Goal: Information Seeking & Learning: Learn about a topic

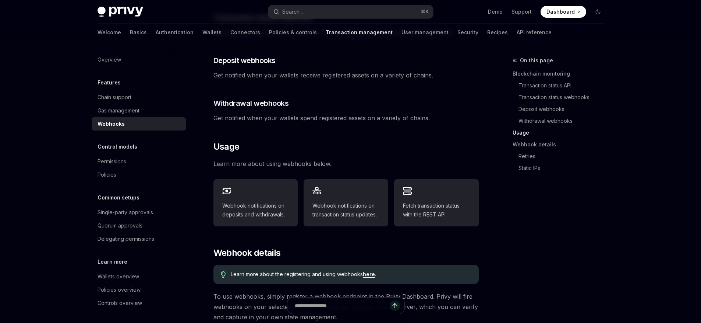
scroll to position [387, 0]
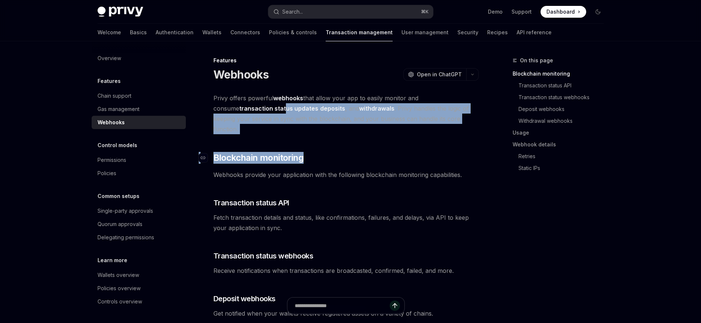
drag, startPoint x: 225, startPoint y: 105, endPoint x: 428, endPoint y: 153, distance: 208.4
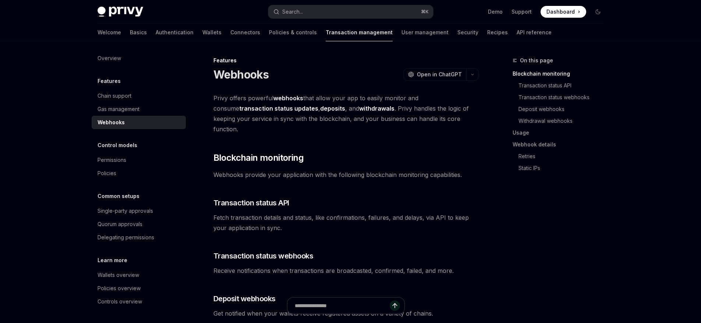
click at [427, 169] on span "Webhooks provide your application with the following blockchain monitoring capa…" at bounding box center [346, 174] width 265 height 10
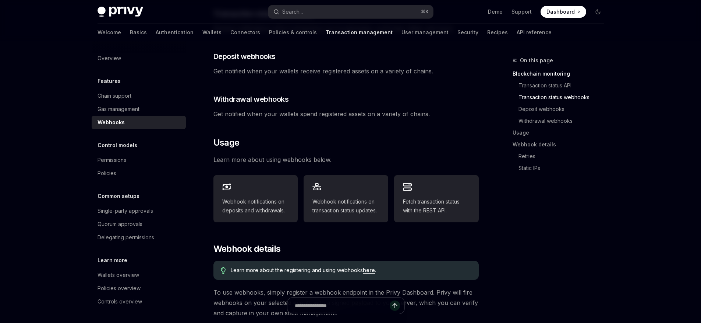
scroll to position [260, 0]
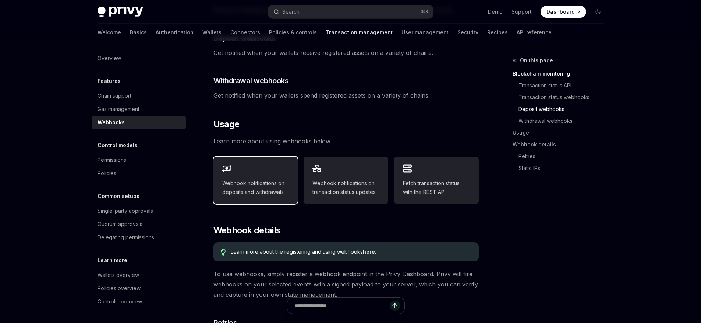
click at [284, 181] on span "Webhook notifications on deposits and withdrawals." at bounding box center [255, 188] width 67 height 18
type textarea "*"
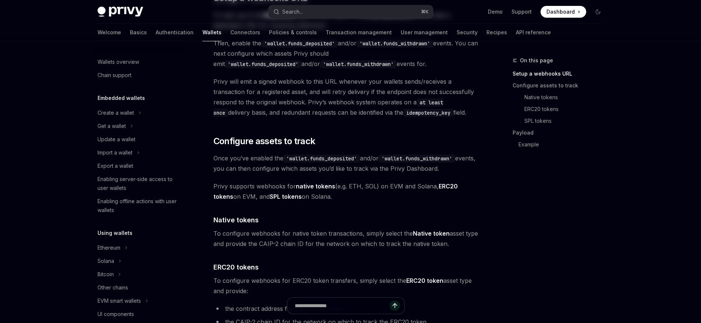
scroll to position [275, 0]
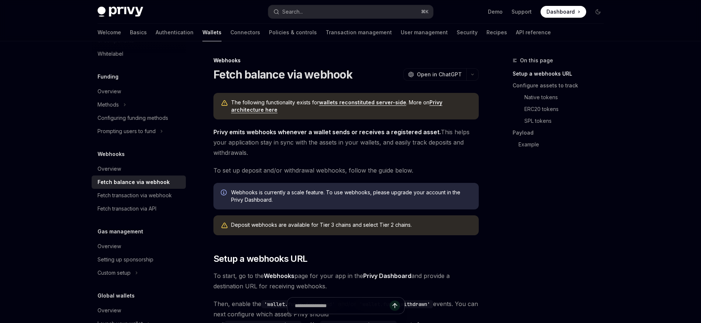
drag, startPoint x: 377, startPoint y: 132, endPoint x: 304, endPoint y: 158, distance: 77.8
click at [305, 157] on span "Privy emits webhooks whenever a wallet sends or receives a registered asset. Th…" at bounding box center [346, 142] width 265 height 31
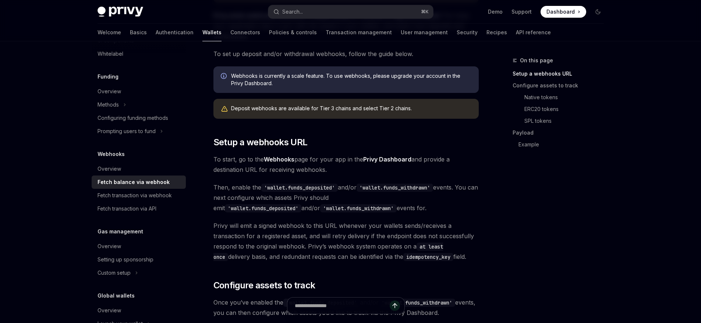
scroll to position [118, 0]
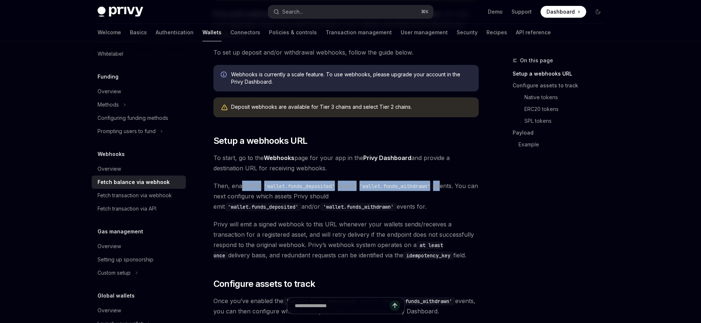
drag, startPoint x: 241, startPoint y: 189, endPoint x: 449, endPoint y: 185, distance: 208.1
click at [449, 185] on span "Then, enable the 'wallet.funds_deposited' and/or 'wallet.funds_withdrawn' event…" at bounding box center [346, 195] width 265 height 31
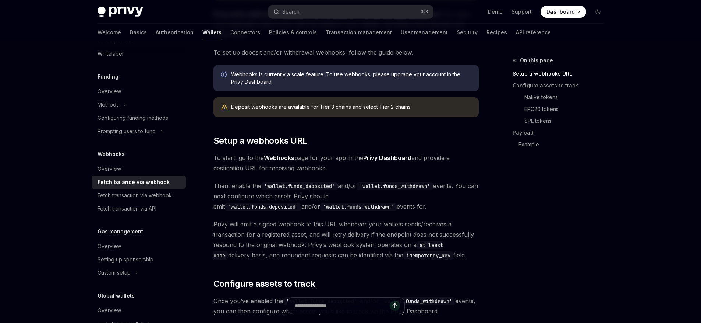
click at [446, 193] on span "Then, enable the 'wallet.funds_deposited' and/or 'wallet.funds_withdrawn' event…" at bounding box center [346, 195] width 265 height 31
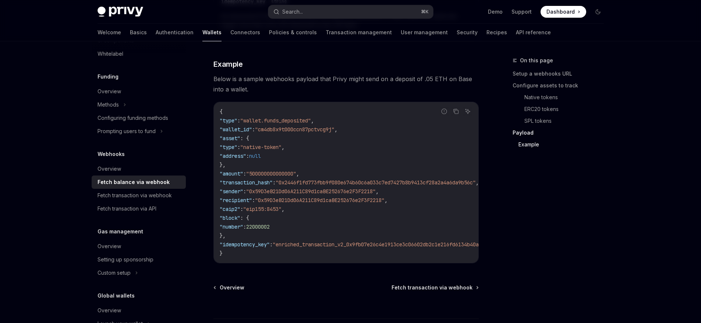
scroll to position [1351, 0]
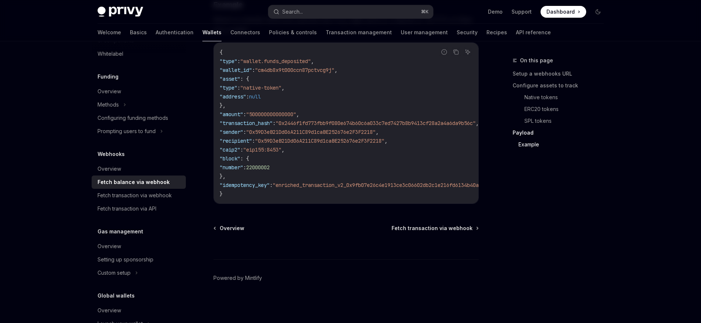
click at [548, 10] on span "Dashboard" at bounding box center [561, 11] width 28 height 7
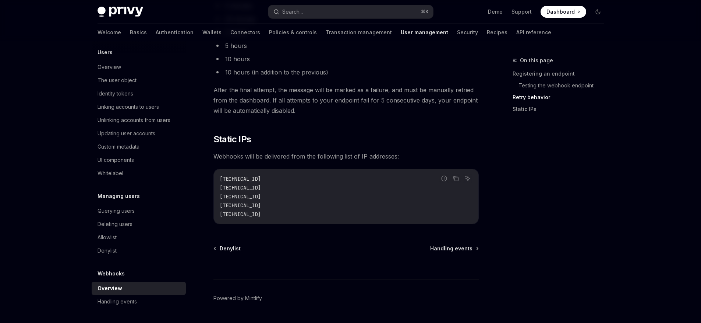
scroll to position [955, 0]
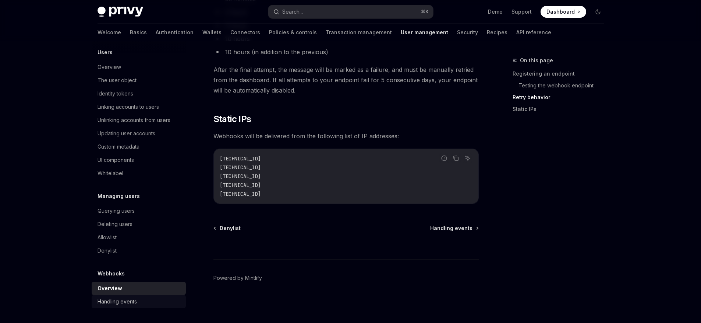
click at [119, 306] on link "Handling events" at bounding box center [139, 301] width 94 height 13
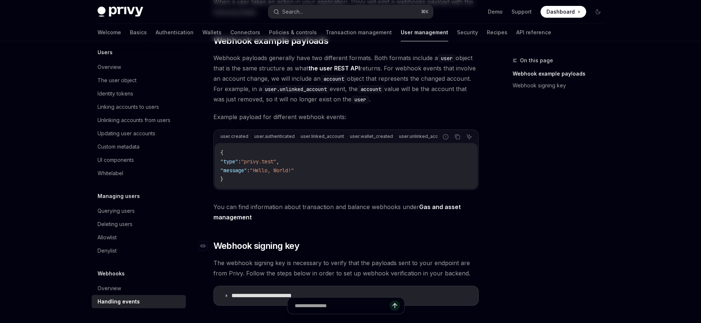
scroll to position [201, 0]
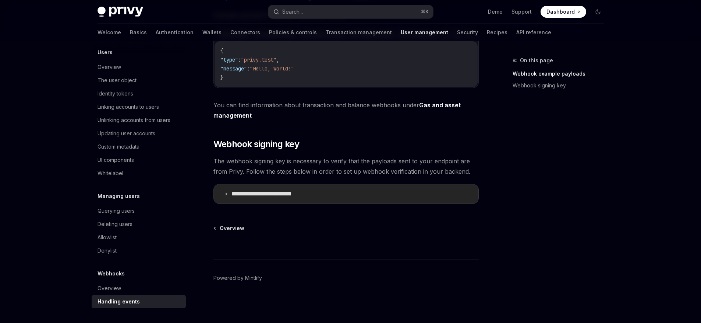
click at [302, 193] on p "**********" at bounding box center [273, 193] width 82 height 7
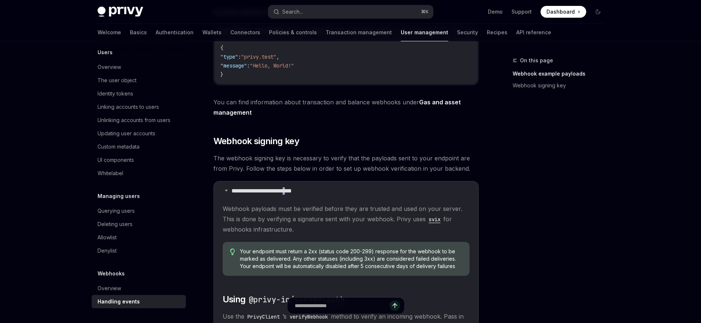
scroll to position [443, 0]
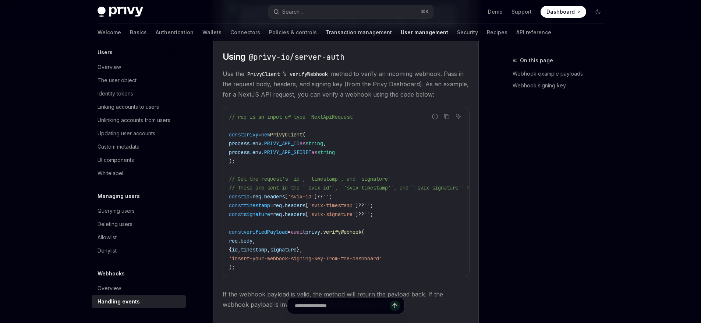
click at [326, 34] on link "Transaction management" at bounding box center [359, 33] width 66 height 18
type textarea "*"
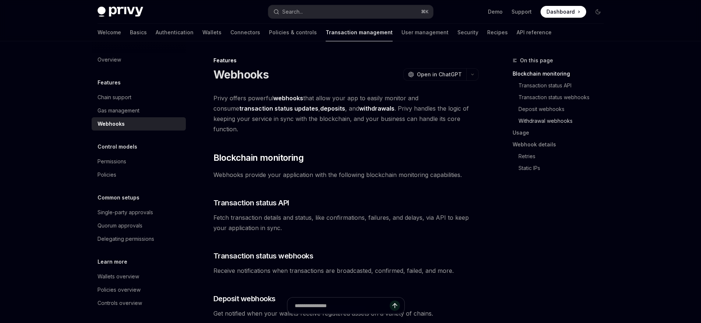
click at [553, 123] on link "Withdrawal webhooks" at bounding box center [561, 121] width 97 height 12
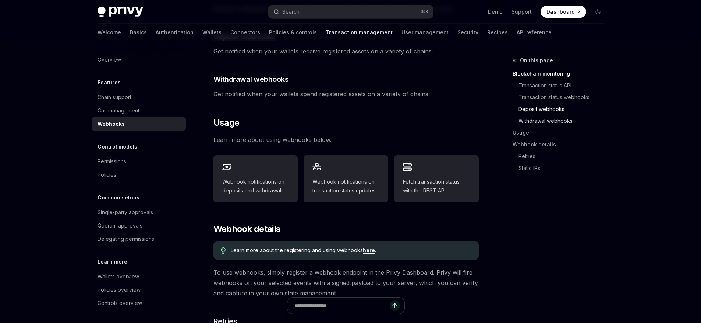
scroll to position [270, 0]
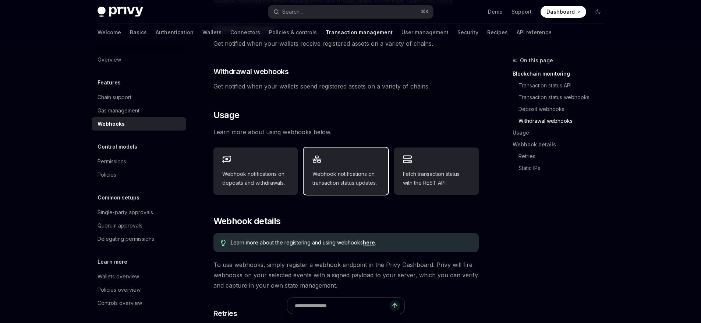
click at [356, 178] on div "Webhook notifications on transaction status updates." at bounding box center [346, 170] width 85 height 47
type textarea "*"
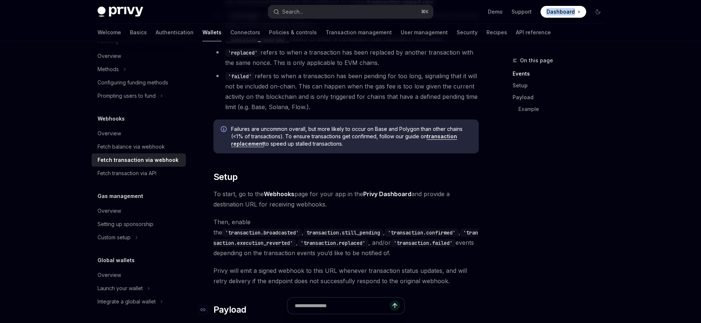
scroll to position [391, 0]
